Goal: Transaction & Acquisition: Purchase product/service

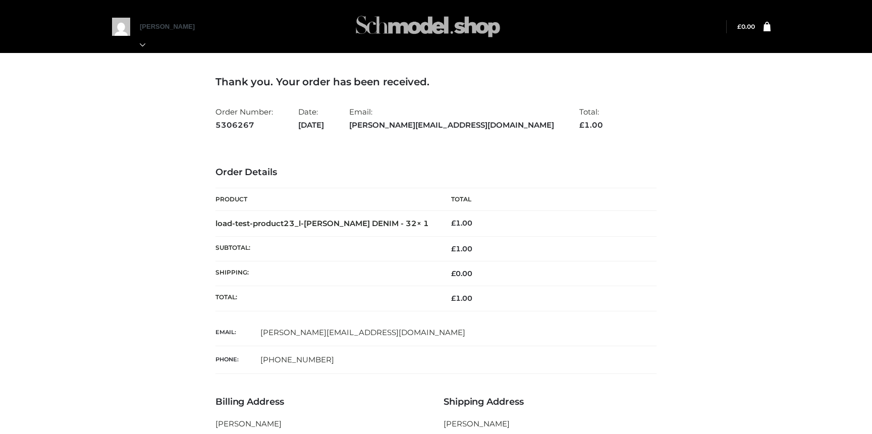
click at [394, 27] on img at bounding box center [427, 27] width 151 height 40
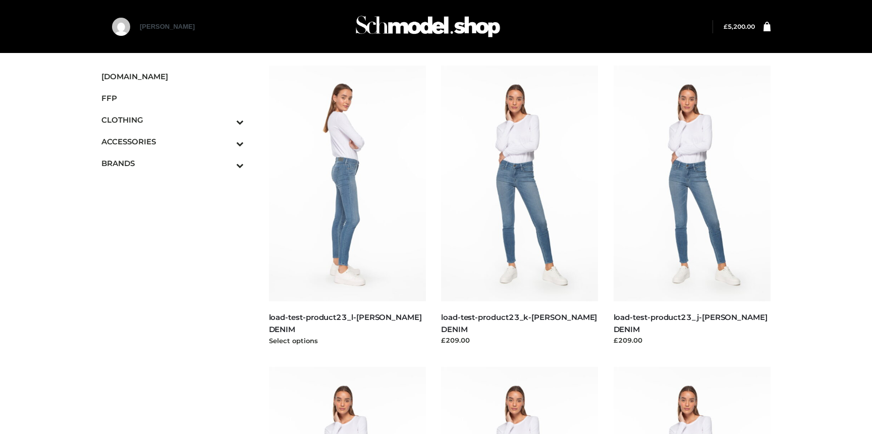
click at [333, 210] on img at bounding box center [347, 184] width 157 height 236
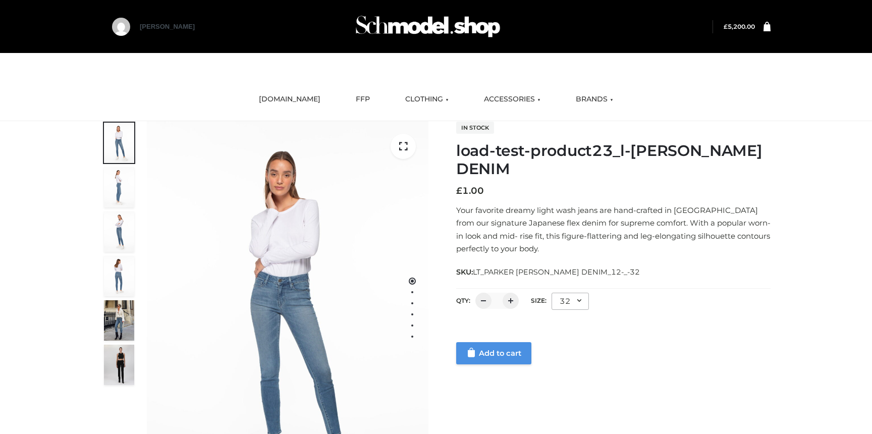
click at [484, 353] on link "Add to cart" at bounding box center [493, 353] width 75 height 22
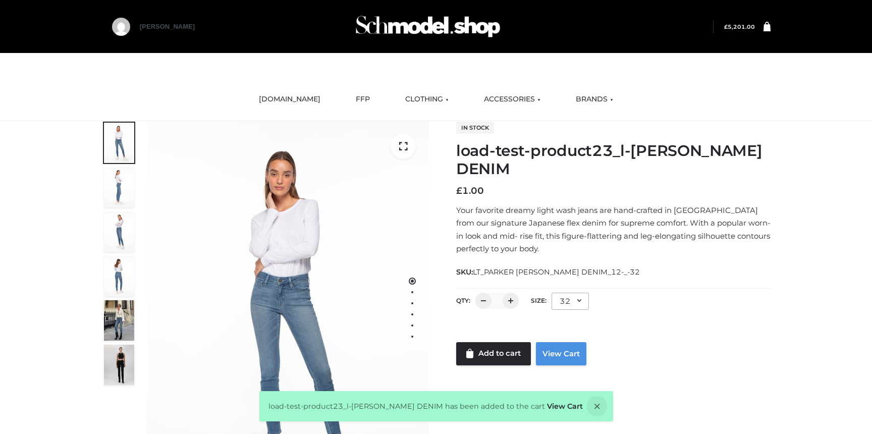
click at [573, 350] on link "View Cart" at bounding box center [561, 353] width 50 height 23
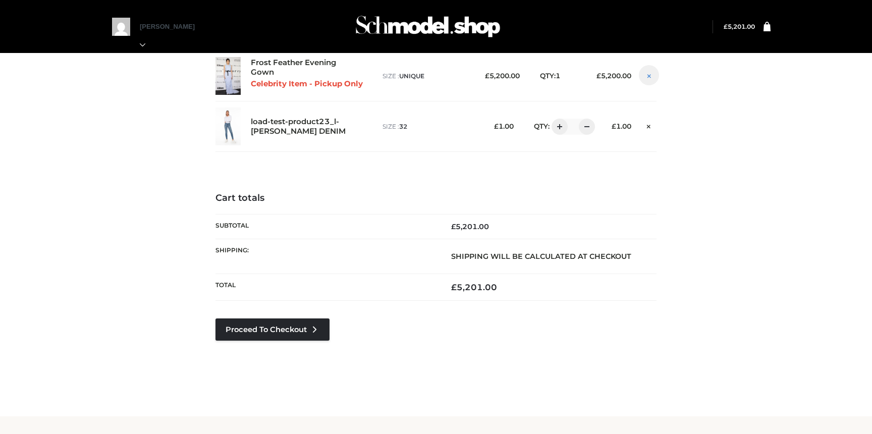
click at [647, 76] on icon at bounding box center [649, 76] width 4 height 8
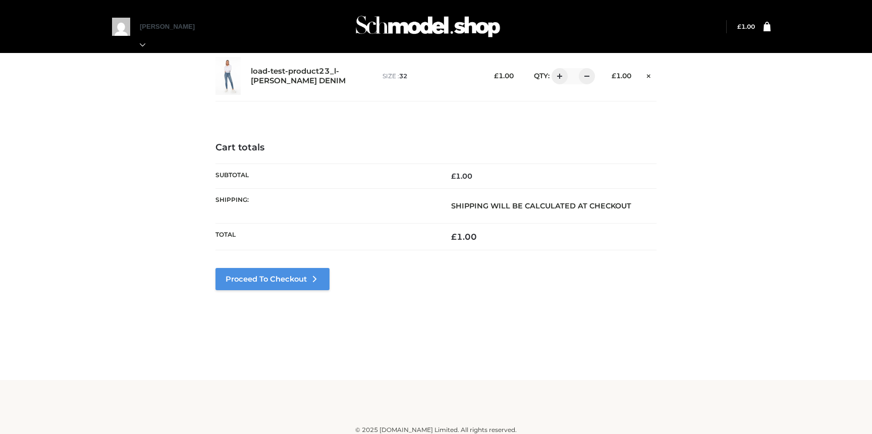
click at [324, 280] on link "Proceed to Checkout" at bounding box center [272, 279] width 114 height 22
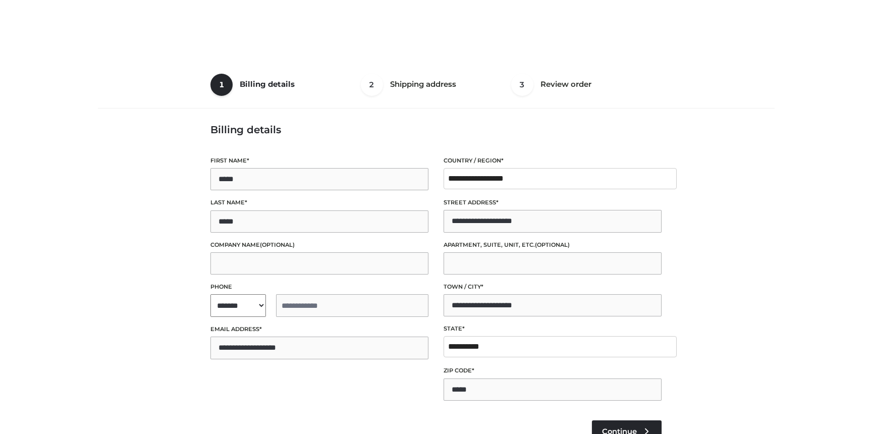
select select "**"
type input "**********"
select select "**"
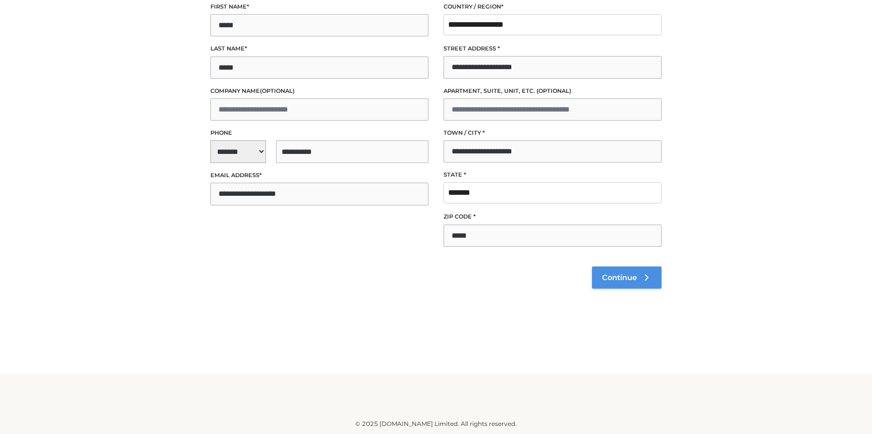
click at [611, 286] on link "Continue" at bounding box center [627, 277] width 70 height 22
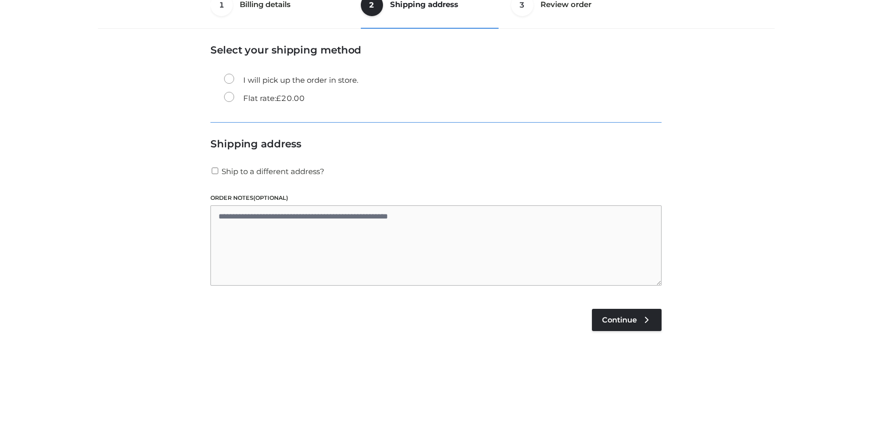
scroll to position [61, 0]
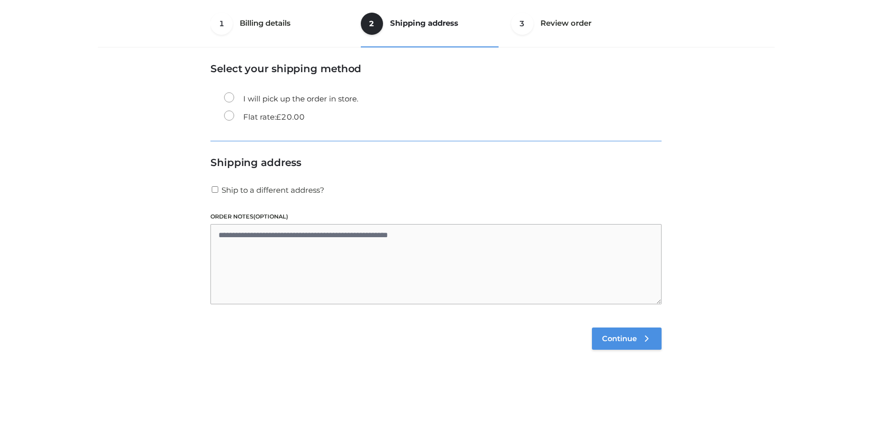
click at [627, 349] on link "Continue" at bounding box center [627, 339] width 70 height 22
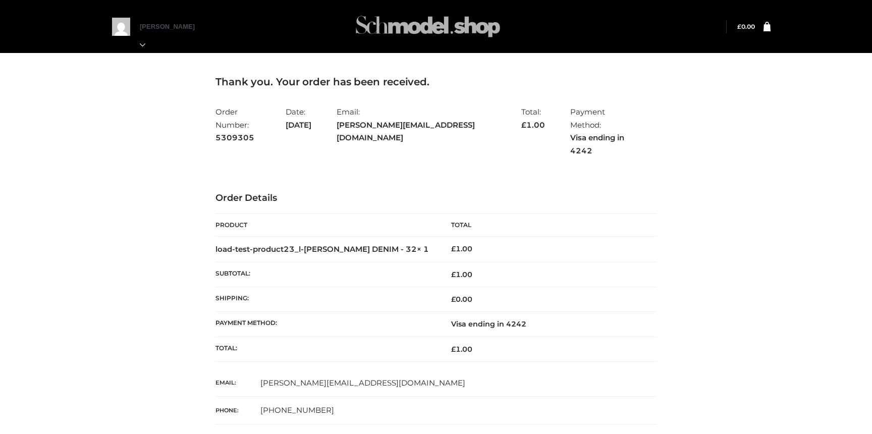
click at [421, 41] on img at bounding box center [427, 27] width 151 height 40
click at [414, 7] on img at bounding box center [427, 27] width 151 height 40
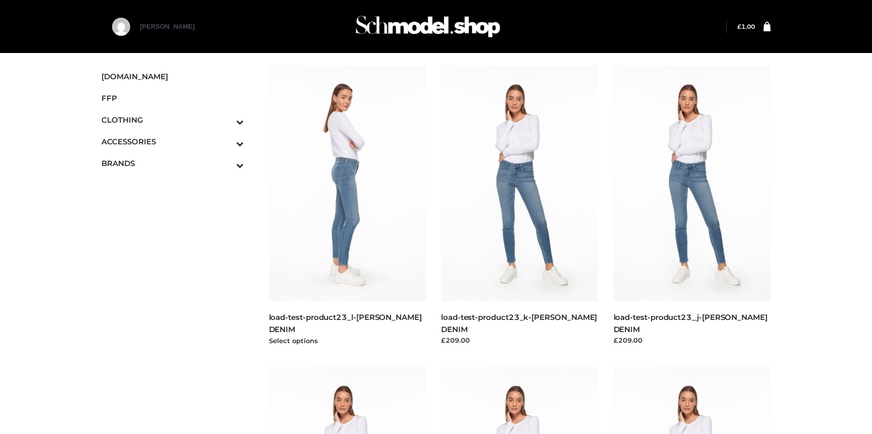
click at [322, 189] on img at bounding box center [347, 184] width 157 height 236
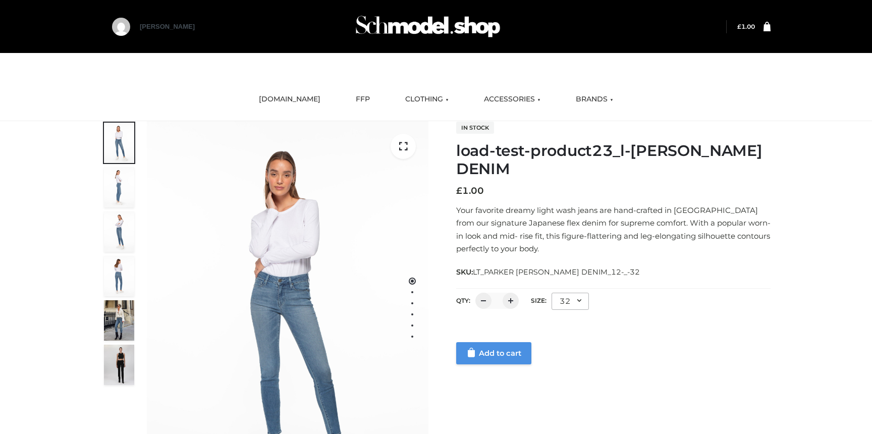
click at [491, 348] on link "Add to cart" at bounding box center [493, 353] width 75 height 22
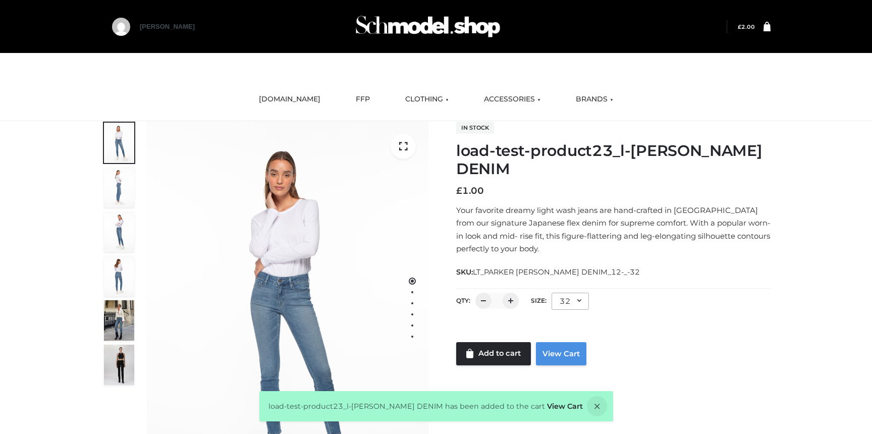
click at [557, 359] on link "View Cart" at bounding box center [561, 353] width 50 height 23
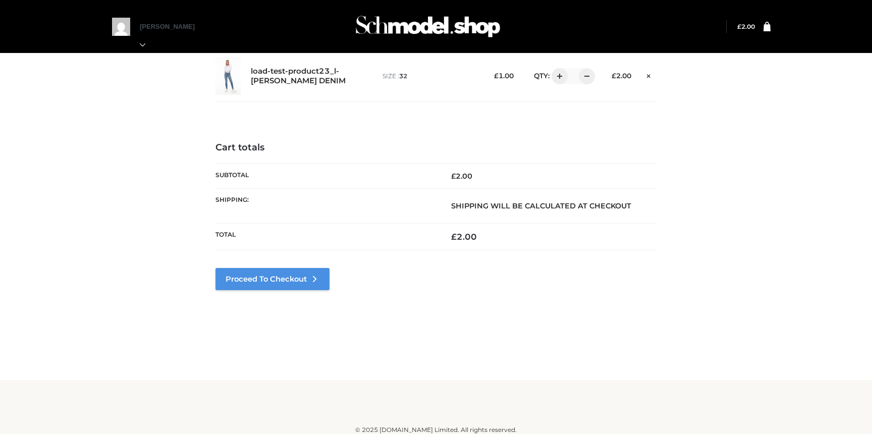
click at [292, 270] on link "Proceed to Checkout" at bounding box center [272, 279] width 114 height 22
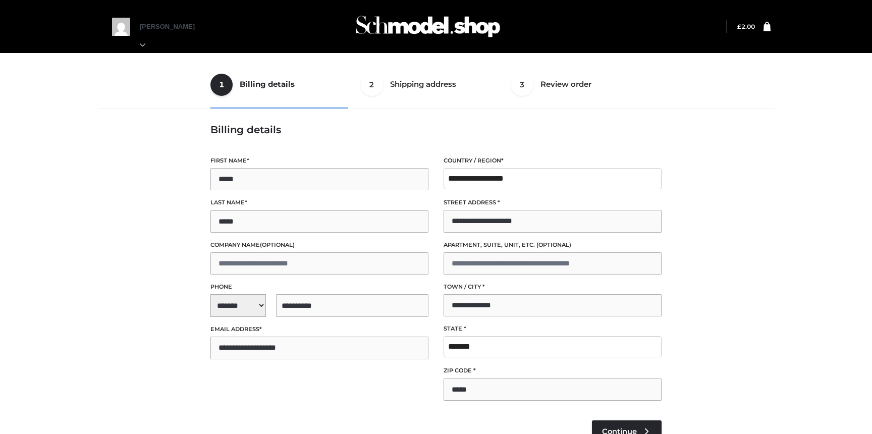
select select "**"
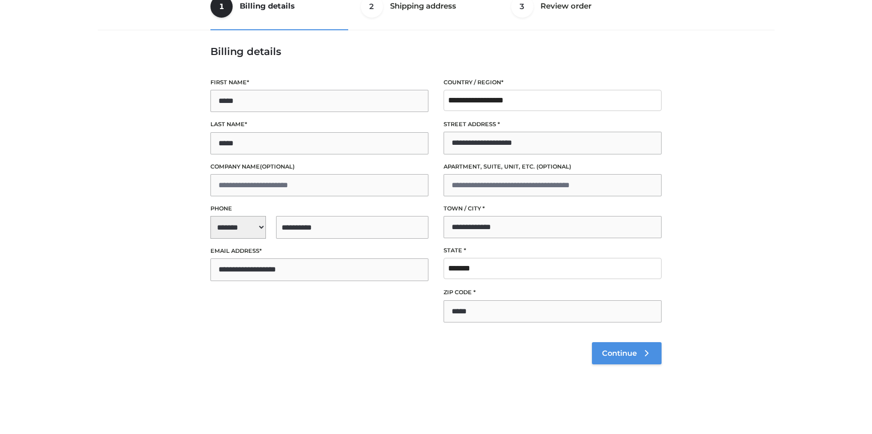
click at [625, 345] on link "Continue" at bounding box center [627, 353] width 70 height 22
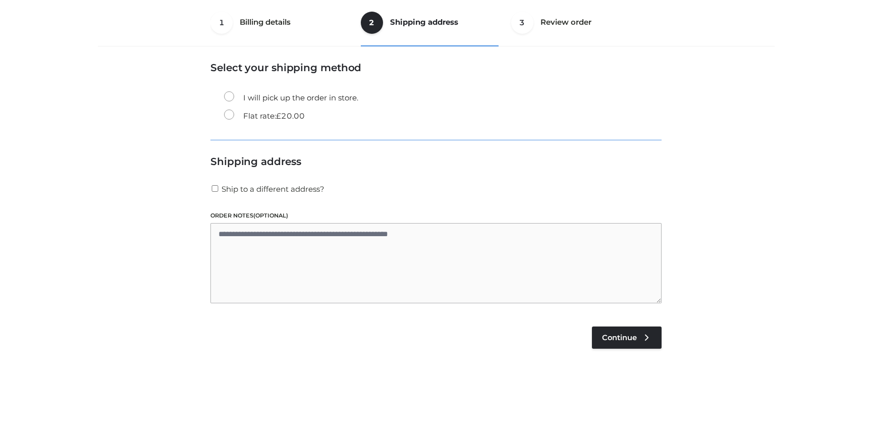
scroll to position [61, 0]
click at [634, 335] on span "Continue" at bounding box center [619, 338] width 35 height 9
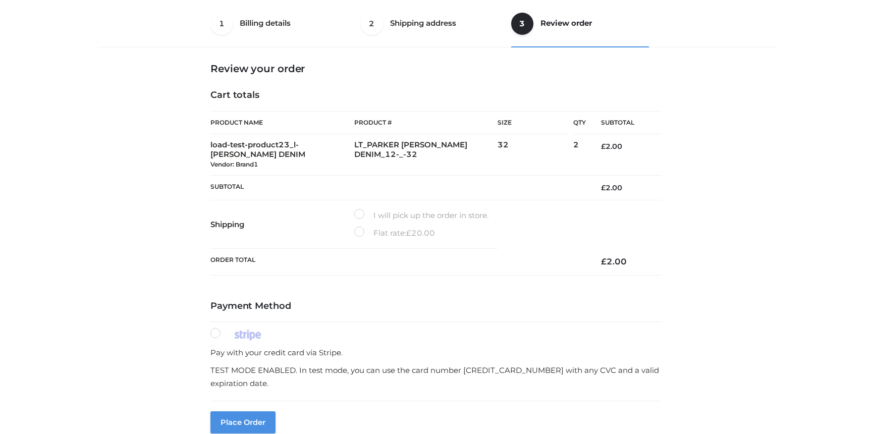
click at [246, 413] on button "Place order" at bounding box center [242, 422] width 65 height 22
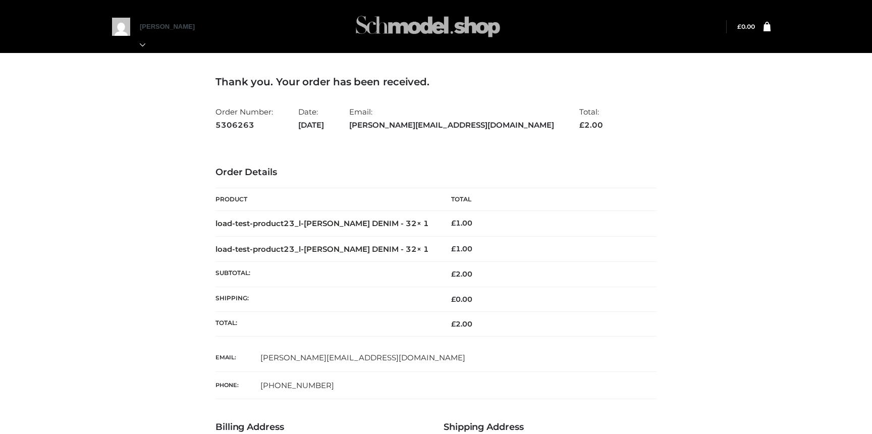
click at [397, 25] on img at bounding box center [427, 27] width 151 height 40
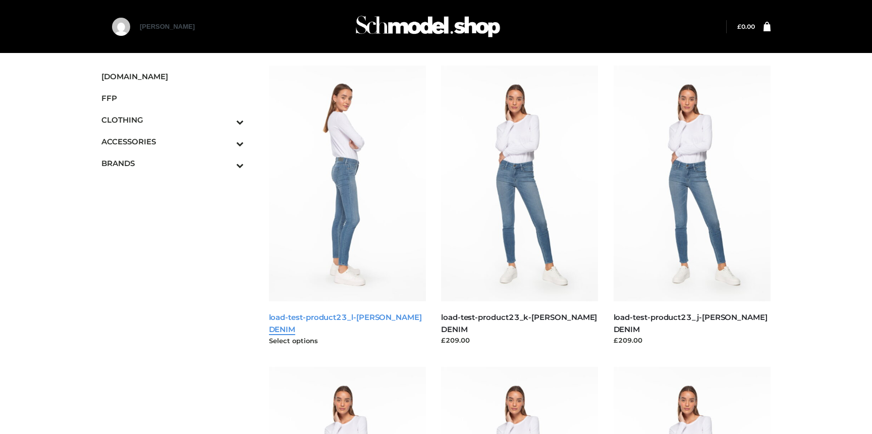
click at [328, 320] on link "load-test-product23_l-[PERSON_NAME] DENIM" at bounding box center [345, 322] width 153 height 21
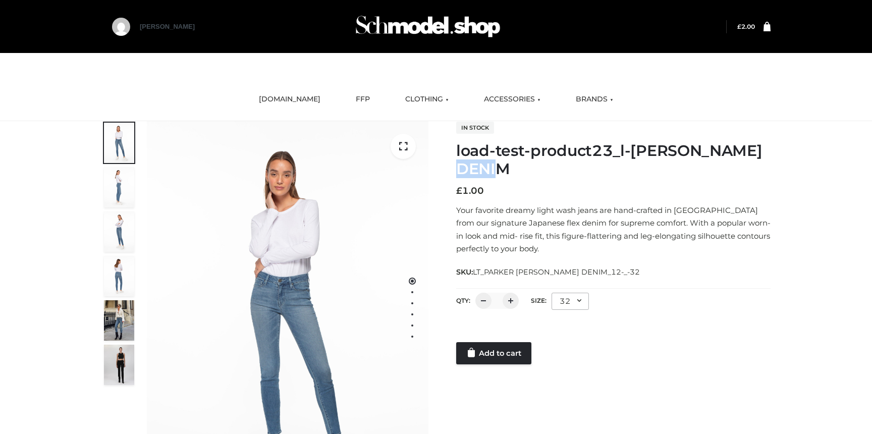
drag, startPoint x: 521, startPoint y: 169, endPoint x: 459, endPoint y: 168, distance: 61.6
click at [459, 168] on h1 "load-test-product23_l-[PERSON_NAME] DENIM" at bounding box center [613, 160] width 314 height 36
drag, startPoint x: 479, startPoint y: 271, endPoint x: 608, endPoint y: 270, distance: 128.7
click at [608, 270] on div "SKU: LT_PARKER [PERSON_NAME] DENIM_12-_-32" at bounding box center [613, 271] width 314 height 13
copy span "LT_PARKER [PERSON_NAME] DENIM_12-_-32"
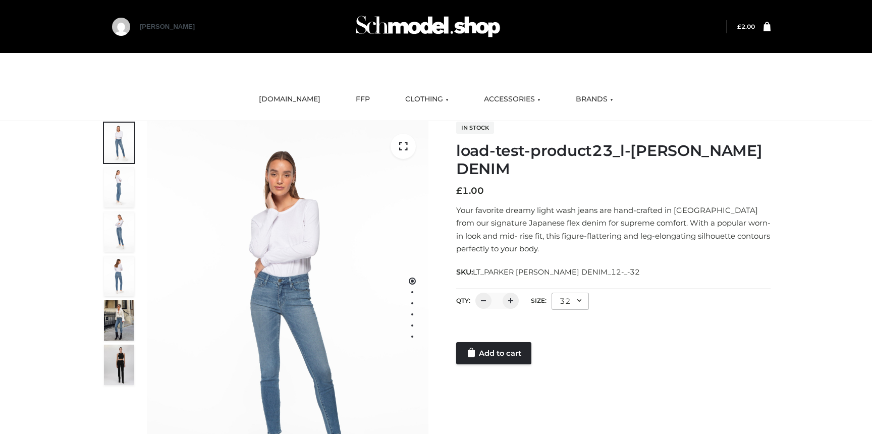
click at [575, 301] on div "32" at bounding box center [570, 301] width 37 height 17
click at [563, 341] on li "24" at bounding box center [597, 344] width 91 height 22
click at [563, 306] on div "24" at bounding box center [570, 301] width 37 height 17
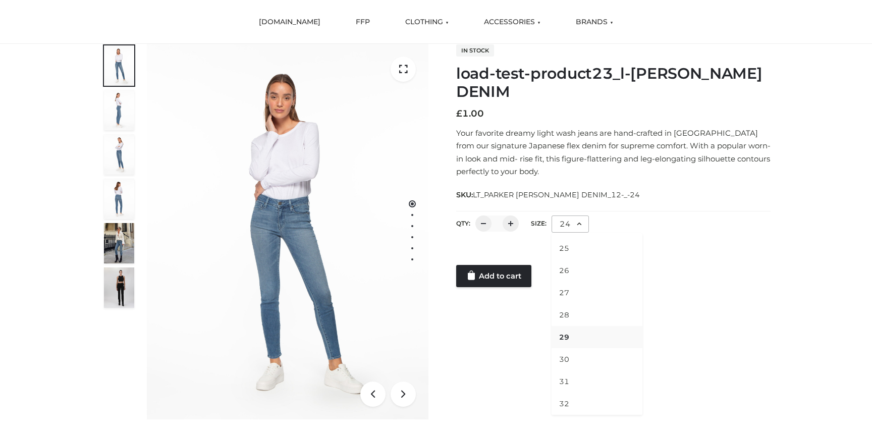
scroll to position [173, 0]
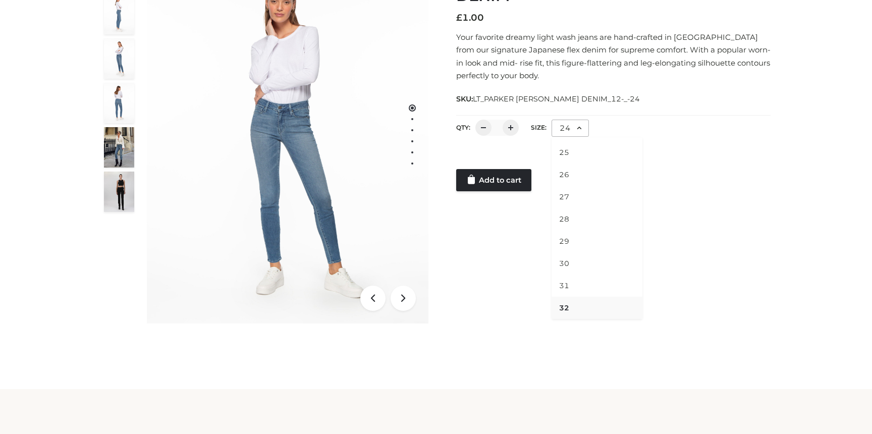
click at [567, 312] on li "32" at bounding box center [597, 308] width 91 height 22
click at [500, 180] on link "Add to cart" at bounding box center [493, 180] width 75 height 22
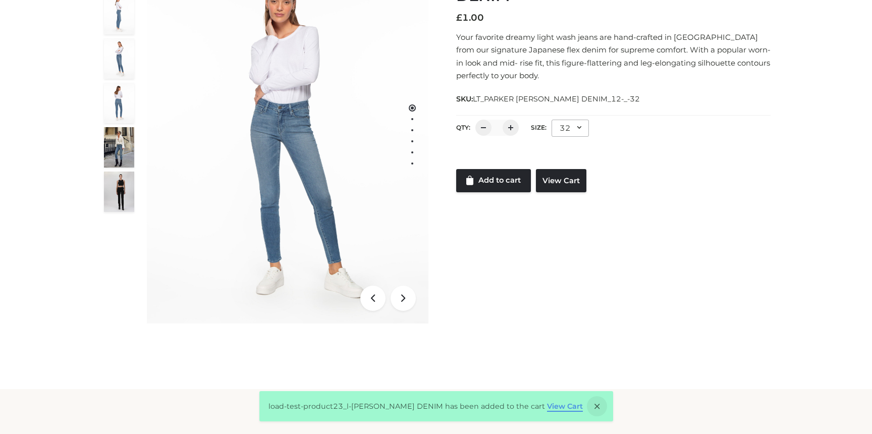
click at [564, 406] on link "View Cart" at bounding box center [565, 406] width 36 height 9
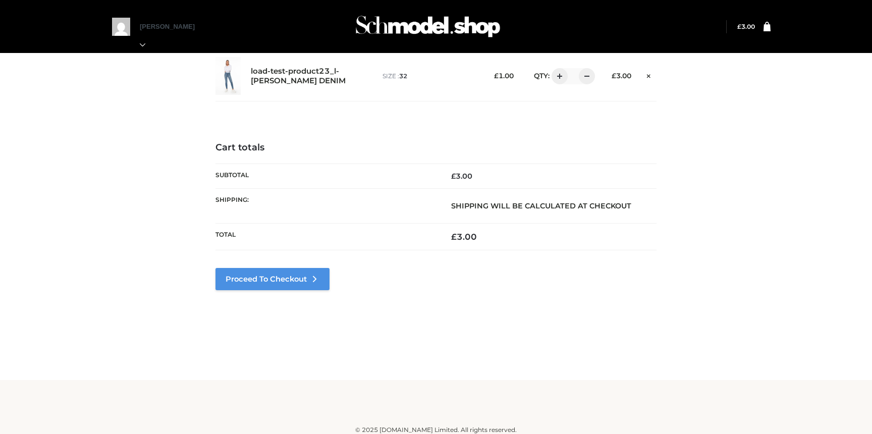
click at [248, 284] on link "Proceed to Checkout" at bounding box center [272, 279] width 114 height 22
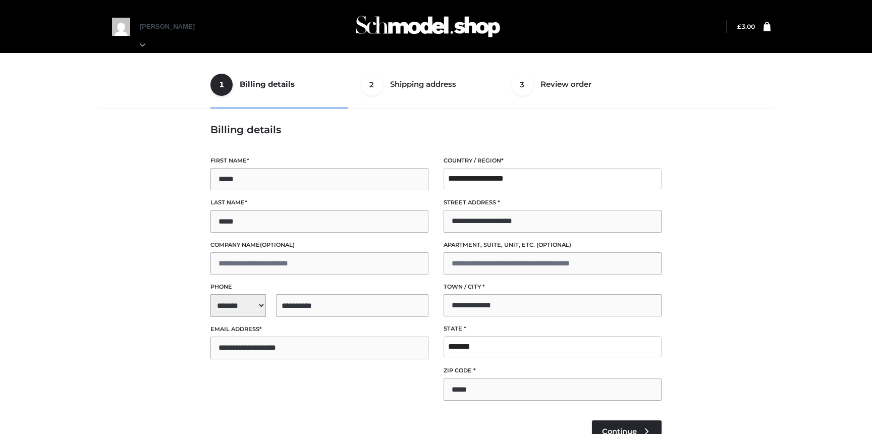
select select "**"
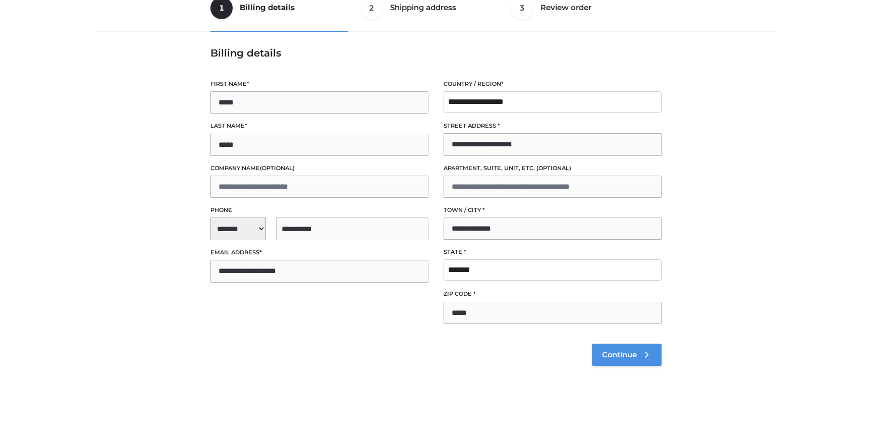
click at [605, 355] on span "Continue" at bounding box center [619, 354] width 35 height 9
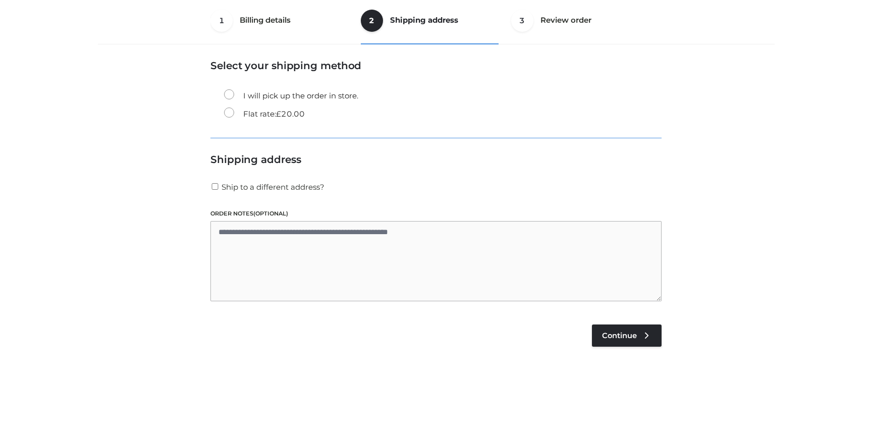
scroll to position [61, 0]
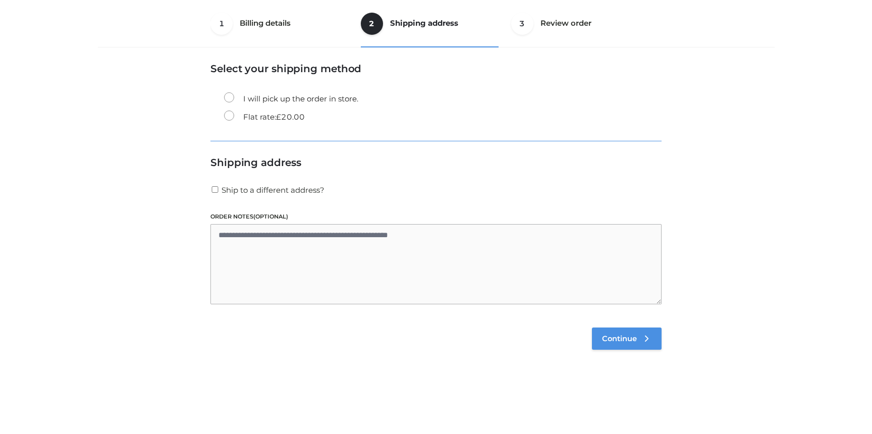
click at [619, 347] on link "Continue" at bounding box center [627, 339] width 70 height 22
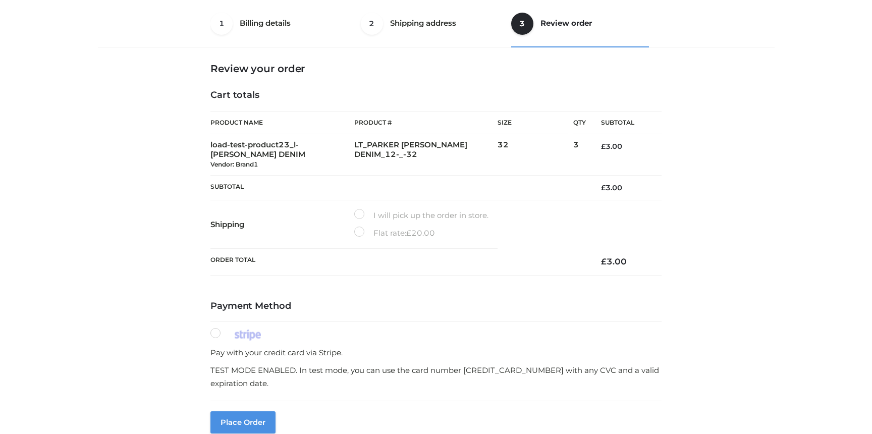
click at [251, 424] on button "Place order" at bounding box center [242, 422] width 65 height 22
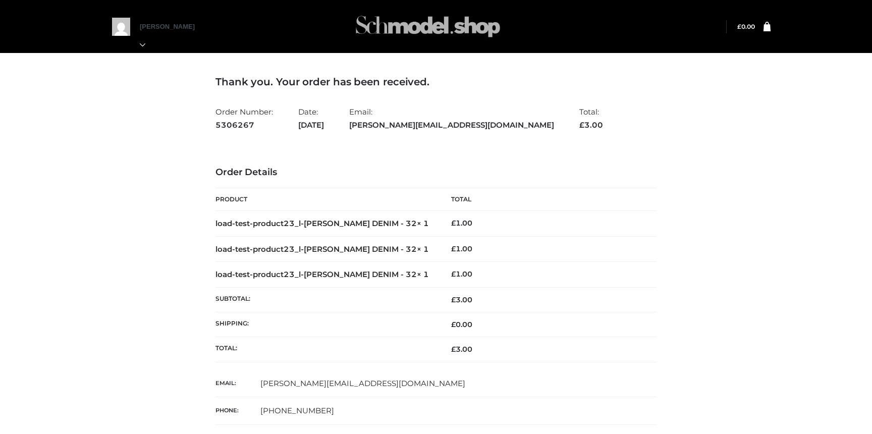
click at [390, 25] on img at bounding box center [427, 27] width 151 height 40
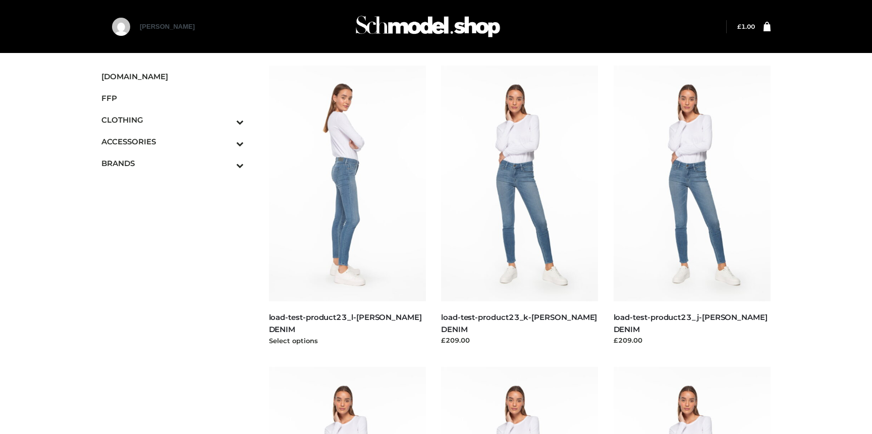
click at [353, 204] on img at bounding box center [347, 184] width 157 height 236
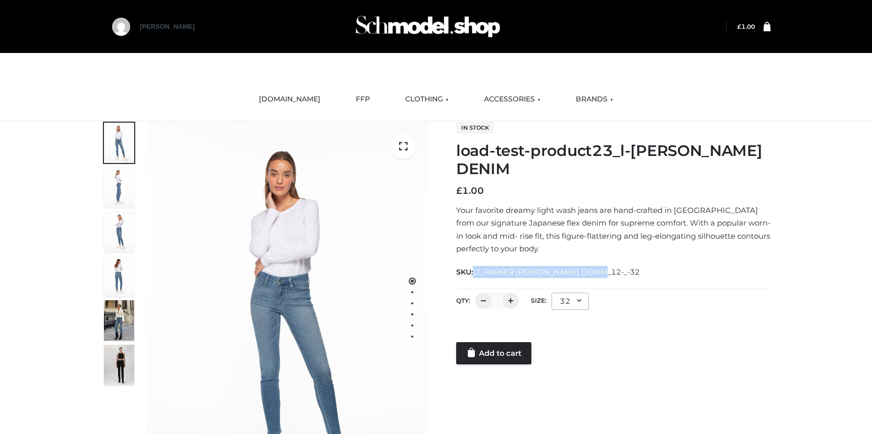
drag, startPoint x: 476, startPoint y: 271, endPoint x: 608, endPoint y: 270, distance: 131.2
click at [608, 270] on div "SKU: LT_PARKER [PERSON_NAME] DENIM_12-_-32" at bounding box center [613, 271] width 314 height 13
copy span "LT_PARKER [PERSON_NAME] DENIM_12-_-32"
